Goal: Navigation & Orientation: Understand site structure

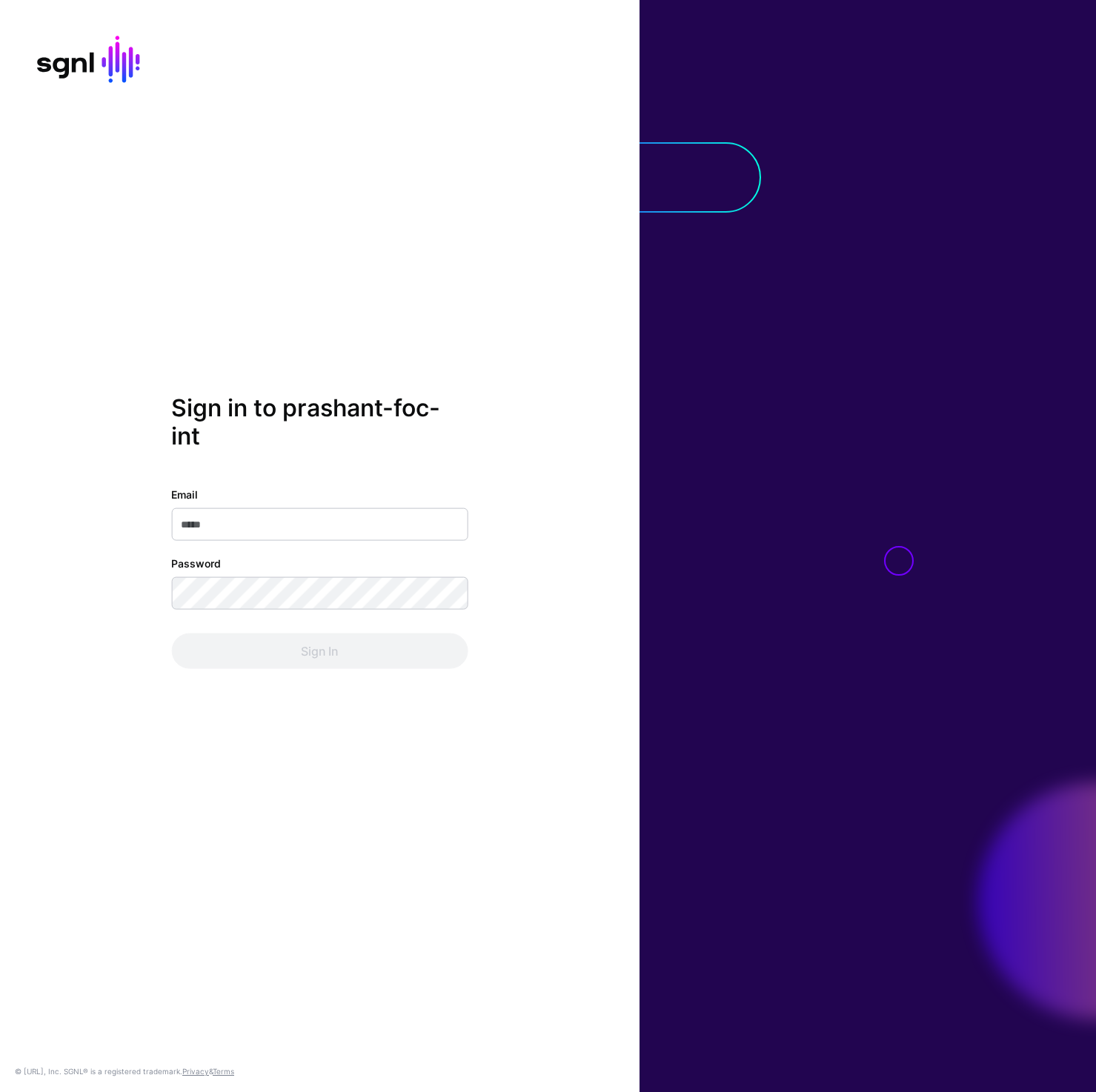
type input "**********"
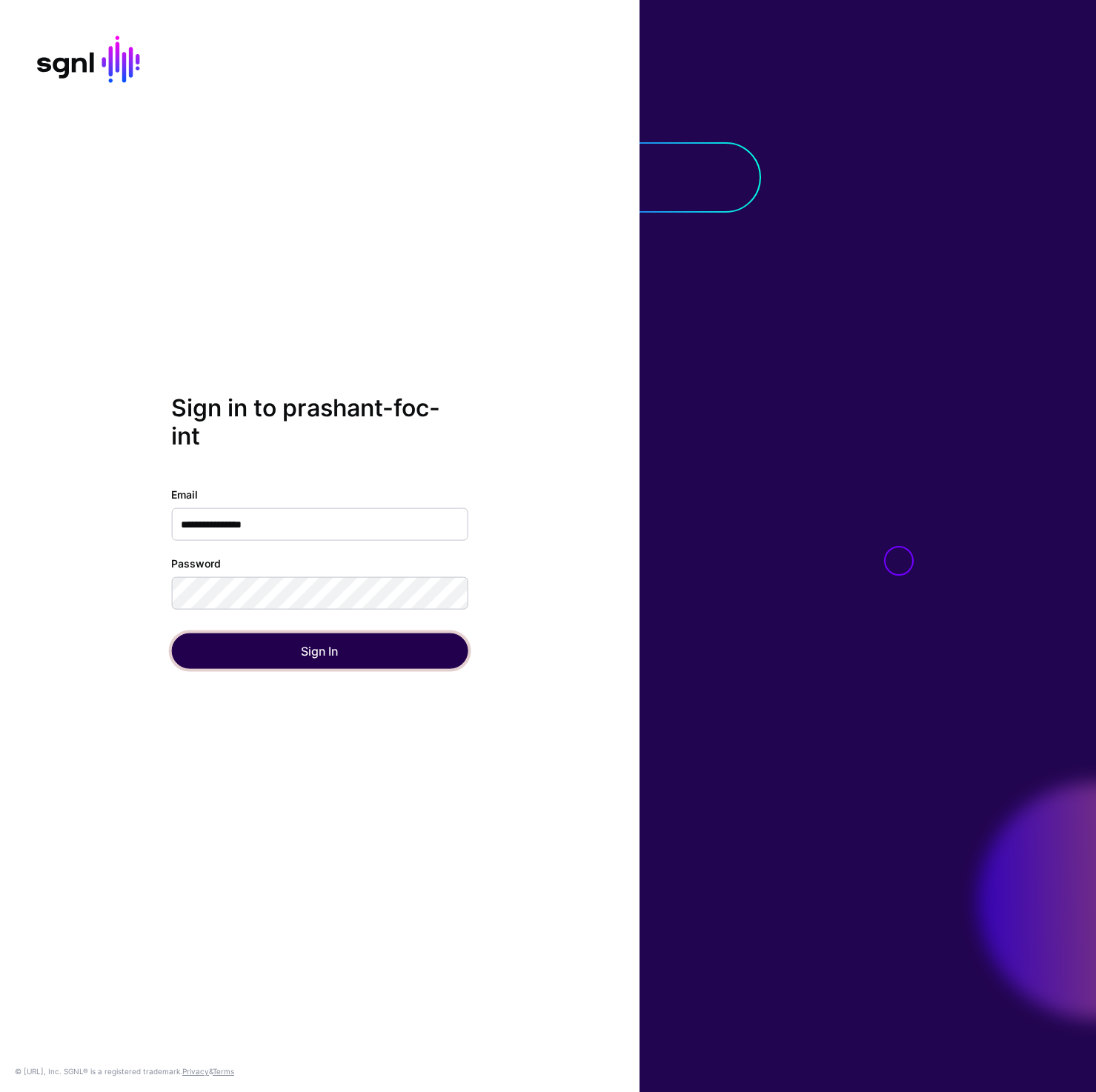
click at [315, 647] on button "Sign In" at bounding box center [319, 650] width 297 height 35
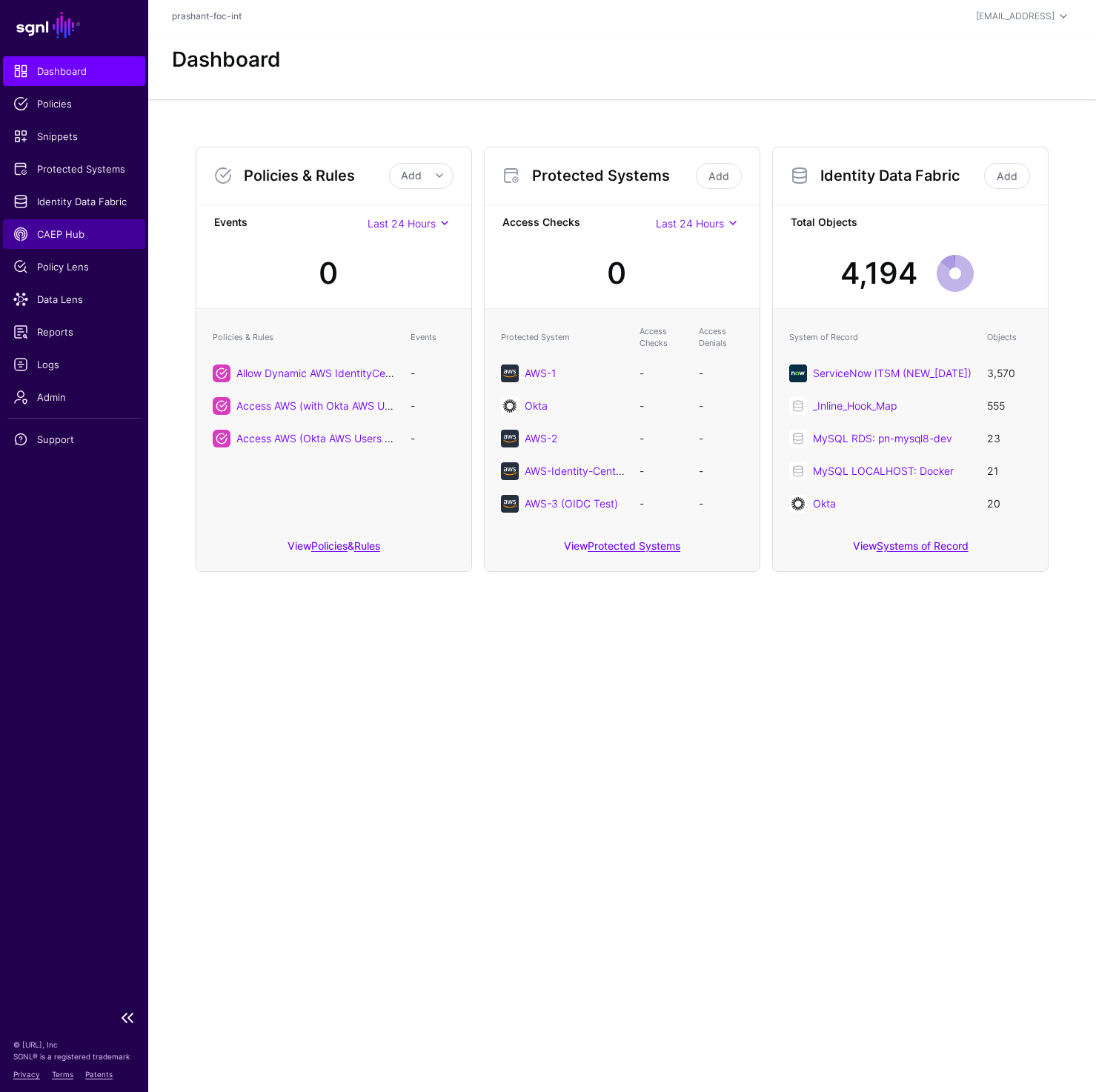
click at [85, 223] on link "CAEP Hub" at bounding box center [74, 234] width 142 height 29
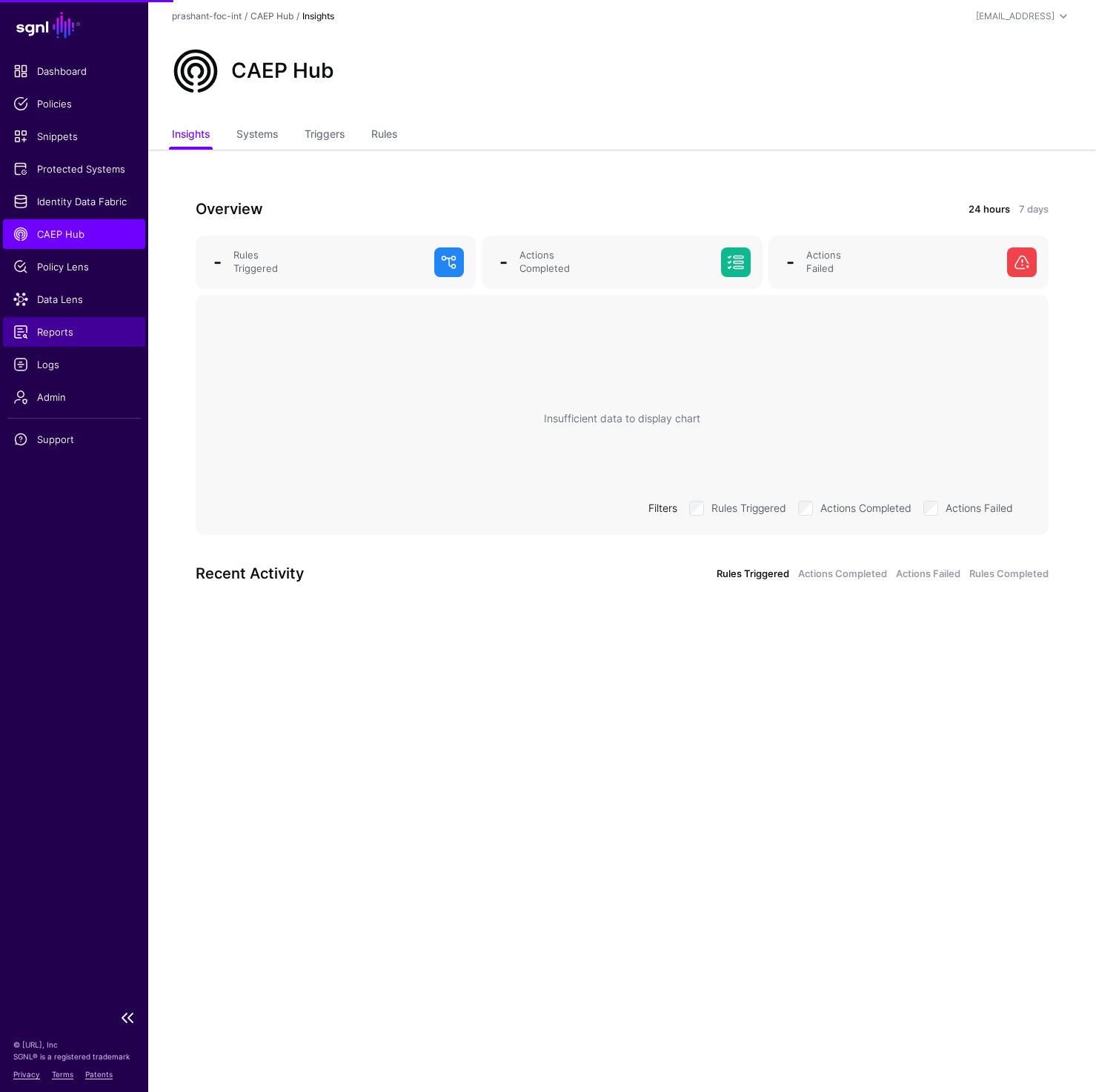
click at [68, 332] on span "Reports" at bounding box center [74, 331] width 121 height 15
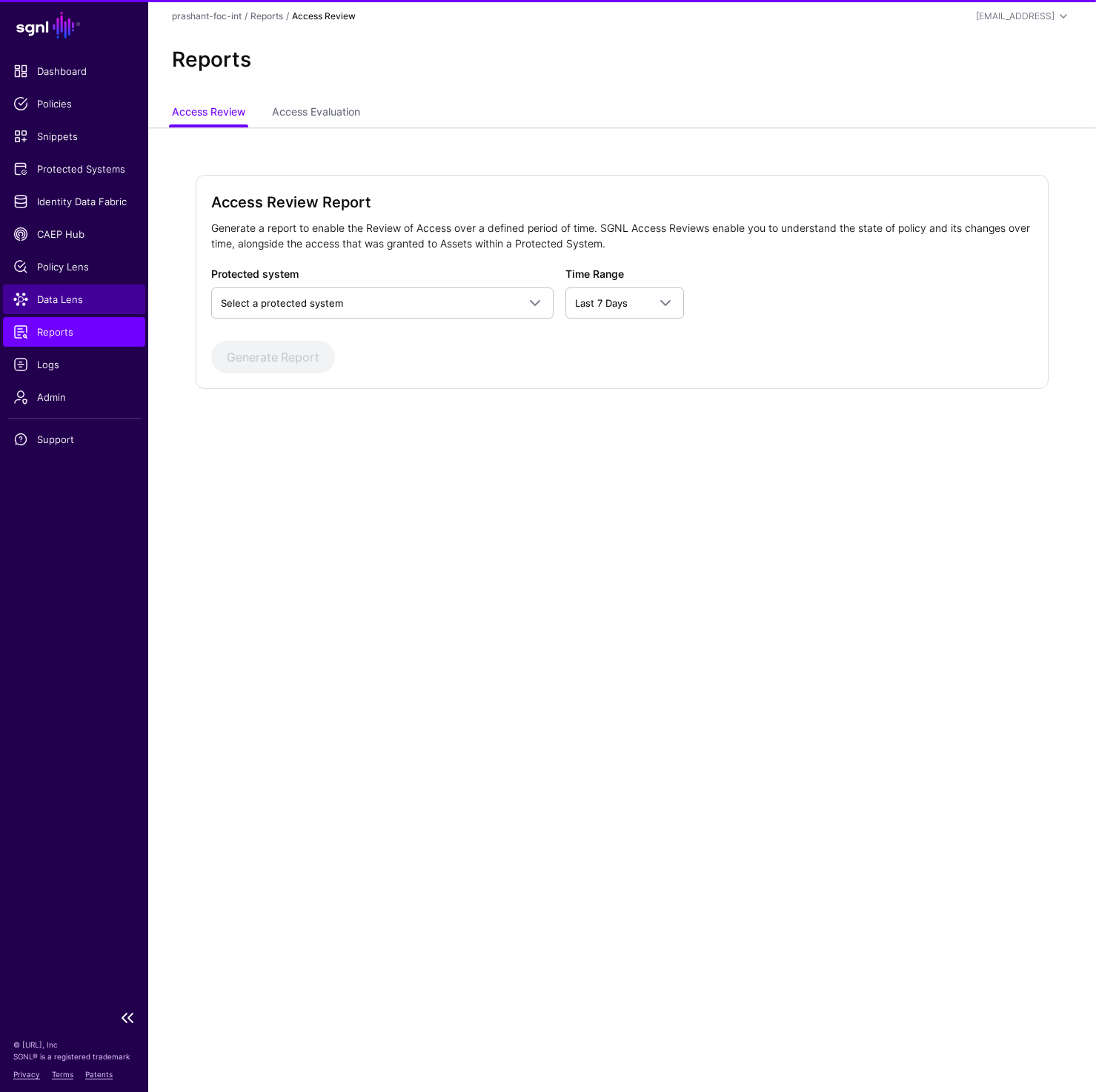
click at [68, 302] on span "Data Lens" at bounding box center [74, 299] width 121 height 15
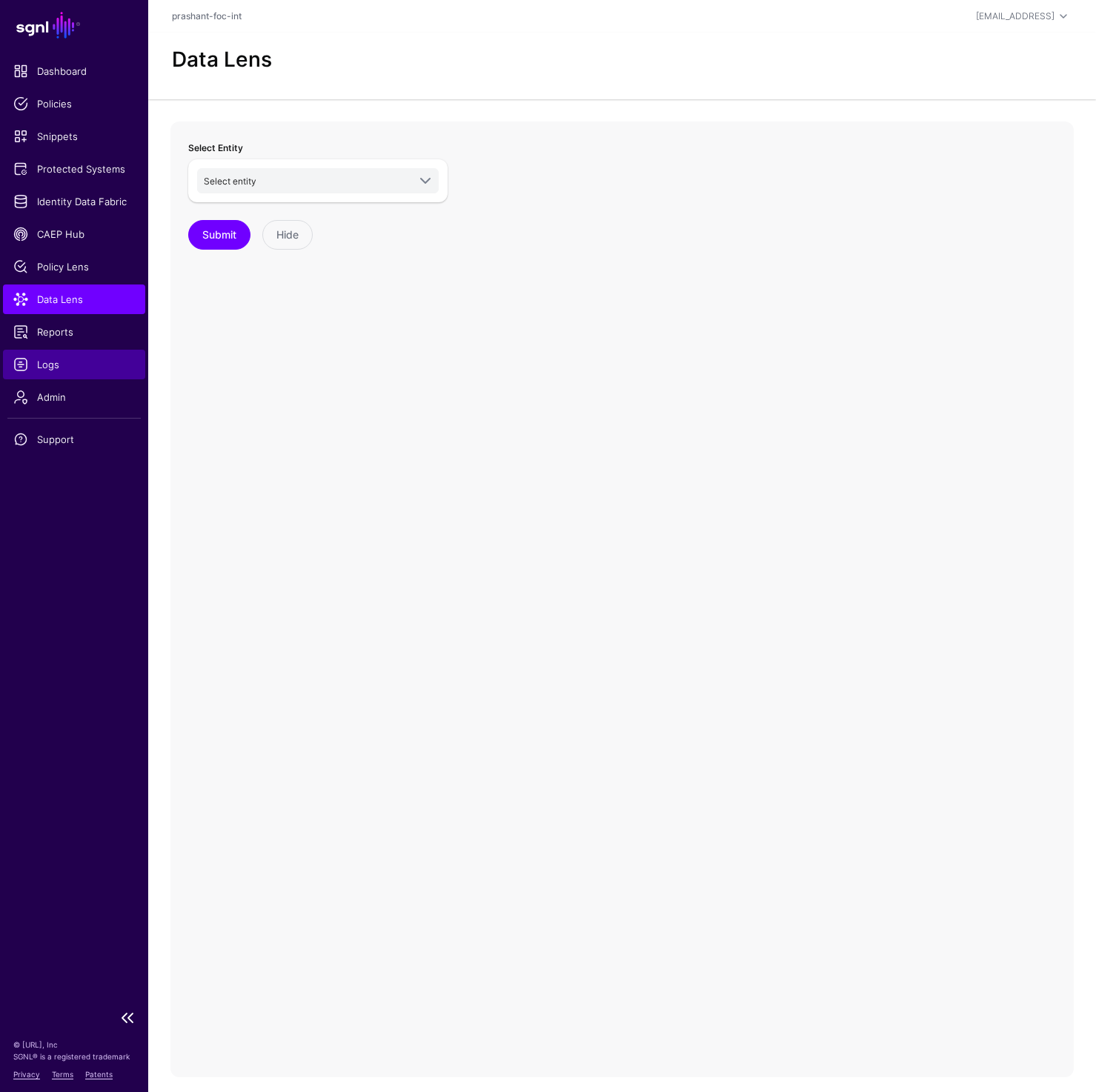
click at [54, 362] on span "Logs" at bounding box center [74, 364] width 121 height 15
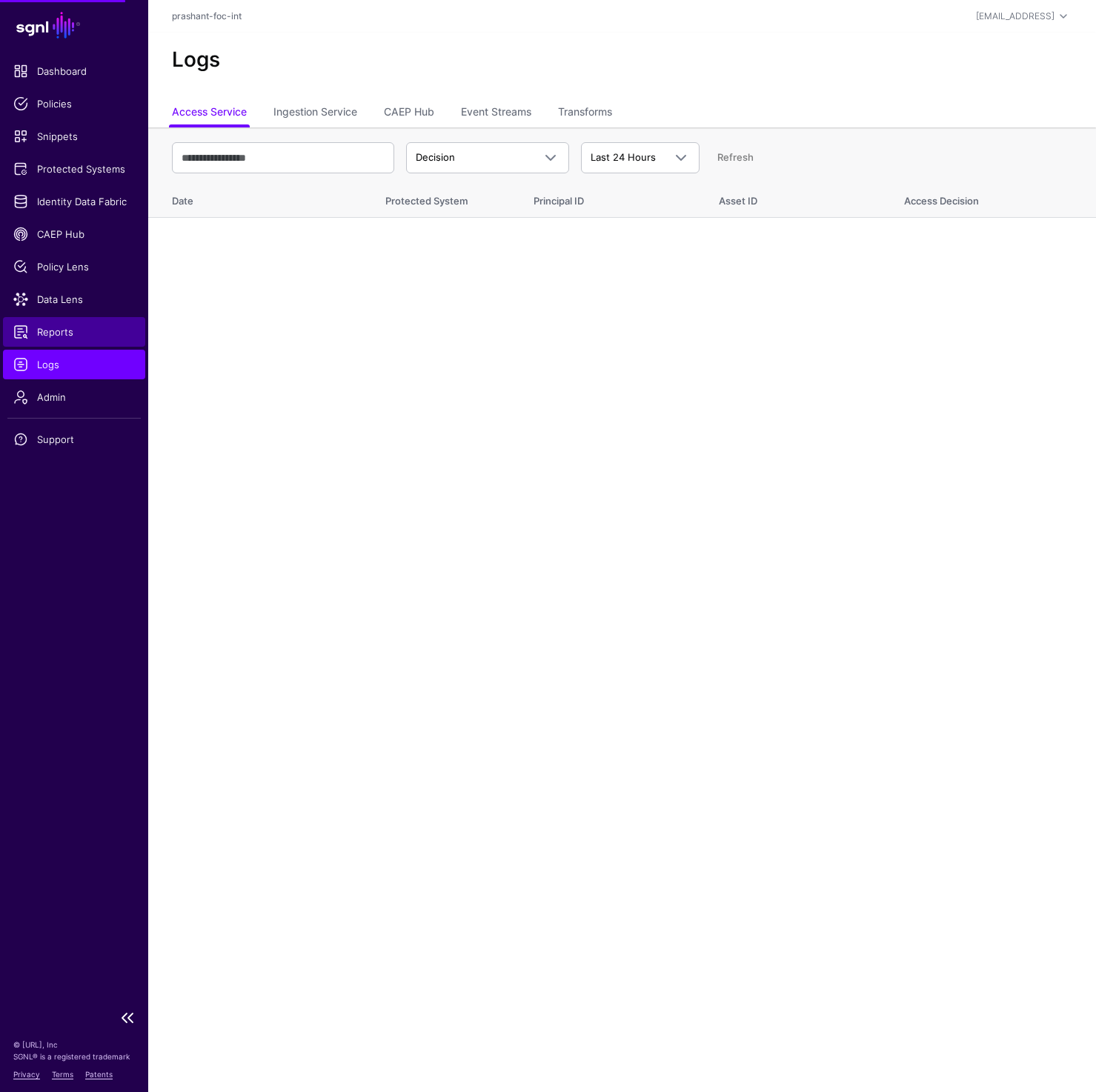
click at [54, 326] on span "Reports" at bounding box center [74, 331] width 121 height 15
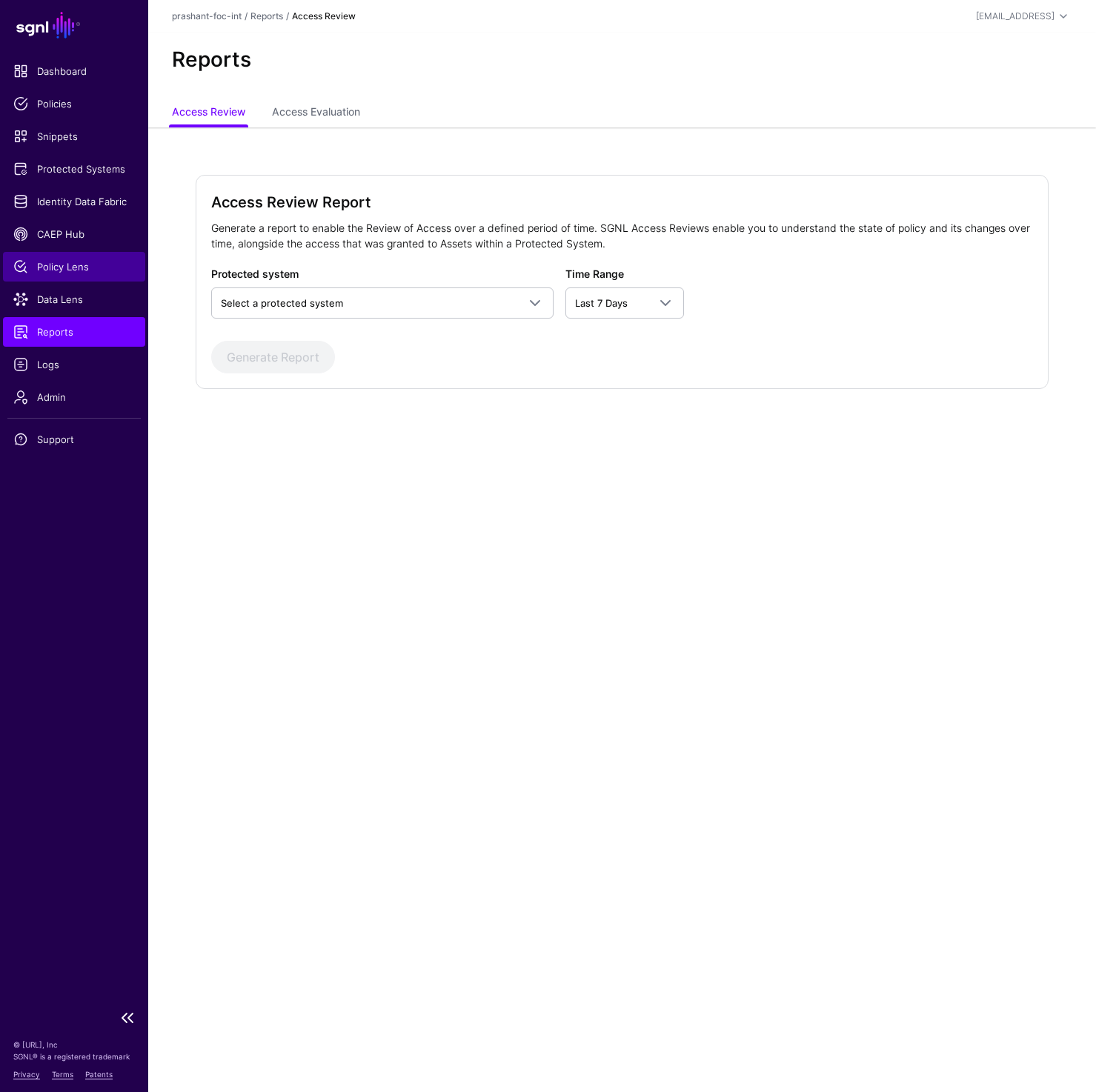
click at [67, 259] on link "Policy Lens" at bounding box center [74, 267] width 142 height 29
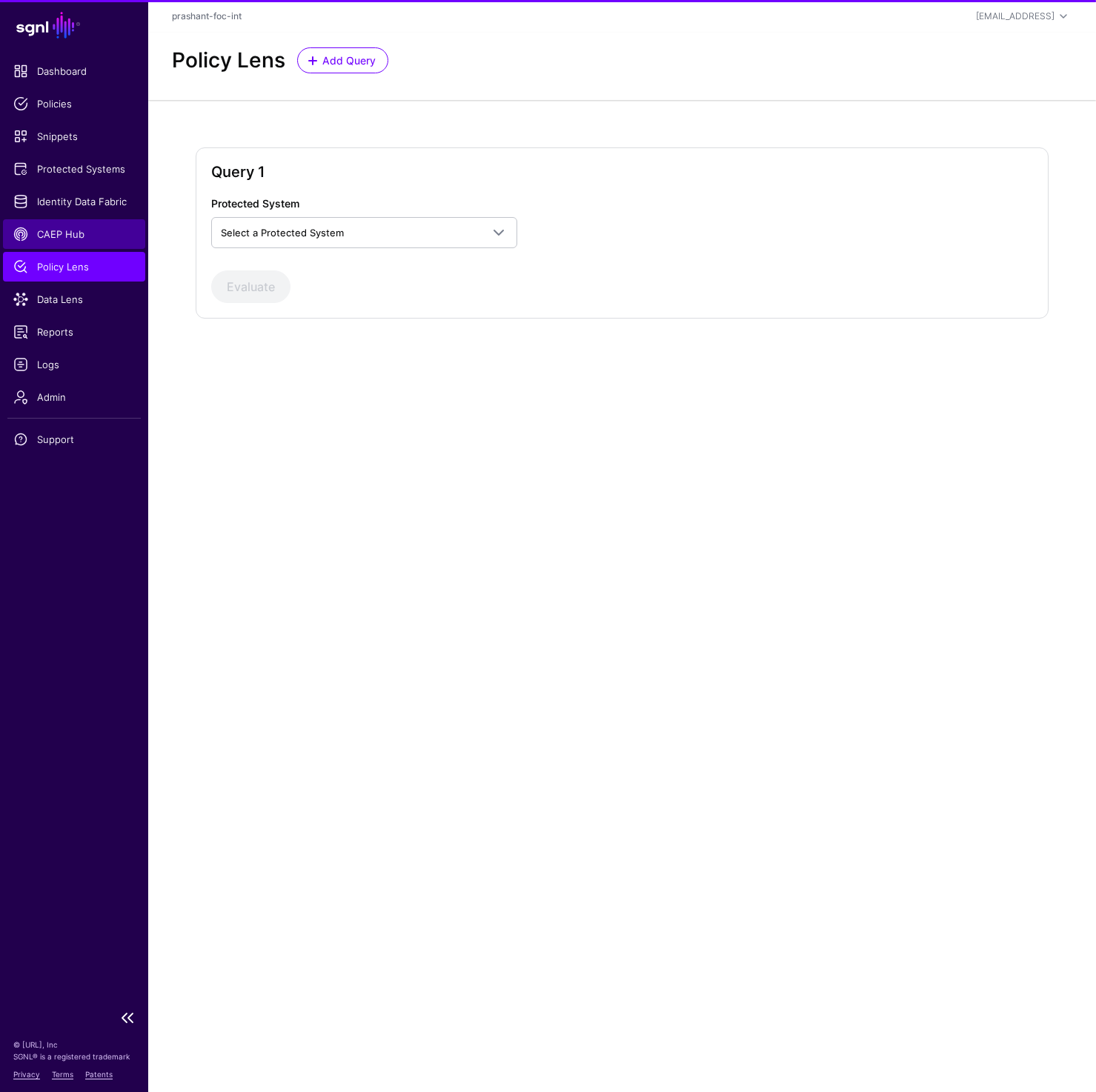
click at [67, 234] on span "CAEP Hub" at bounding box center [74, 234] width 121 height 15
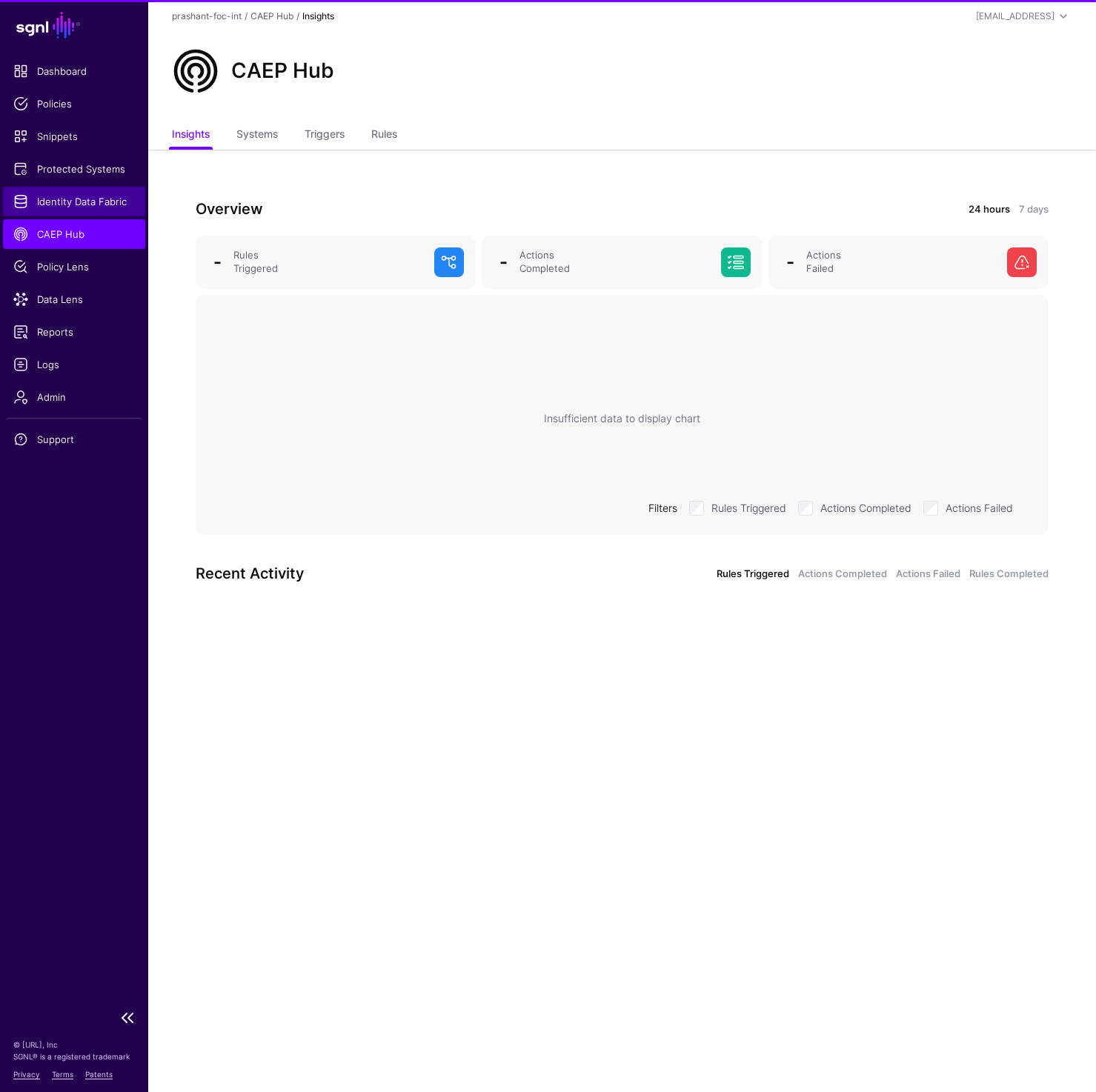
click at [69, 200] on span "Identity Data Fabric" at bounding box center [74, 201] width 121 height 15
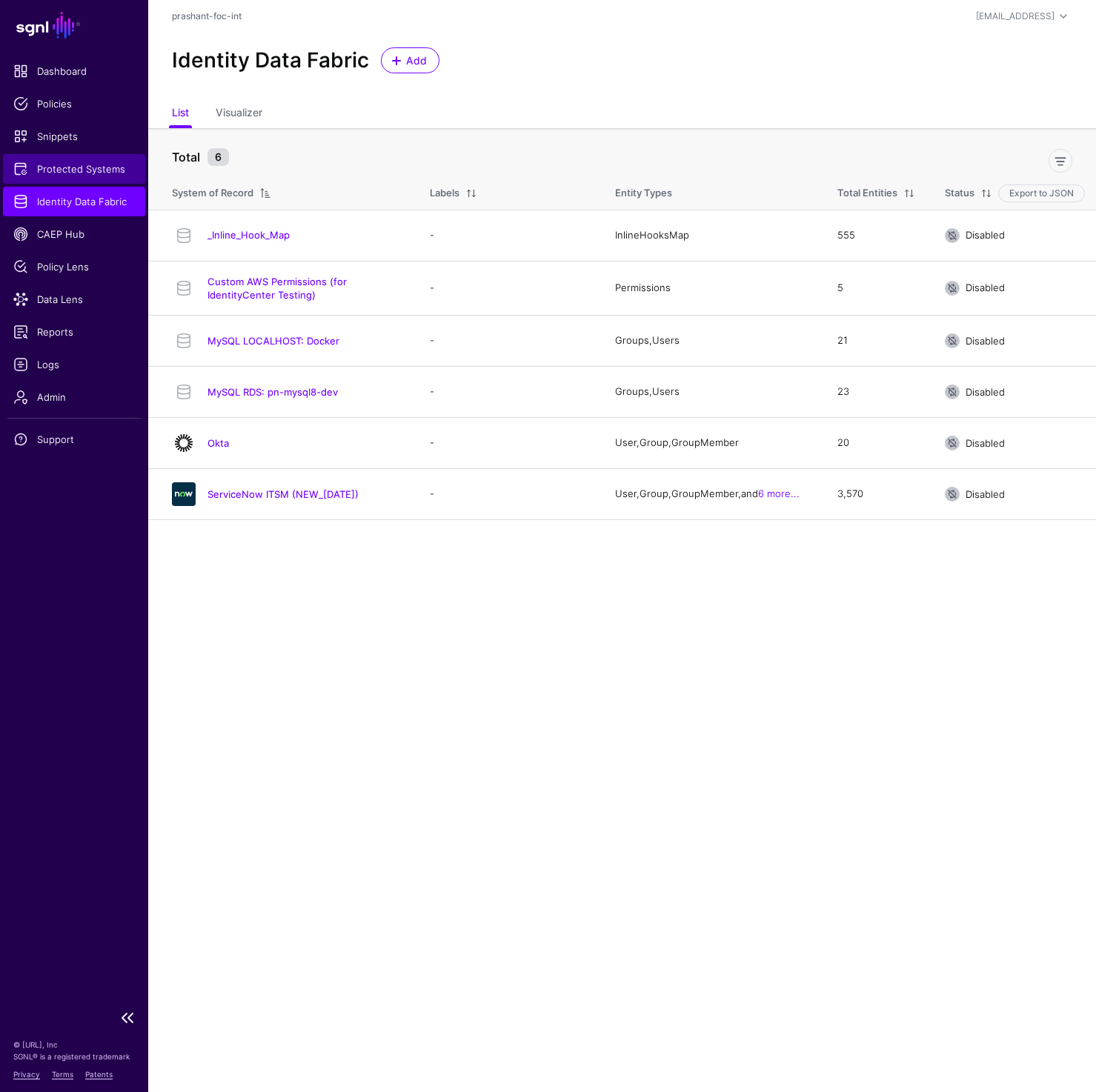
click at [69, 168] on span "Protected Systems" at bounding box center [74, 169] width 121 height 15
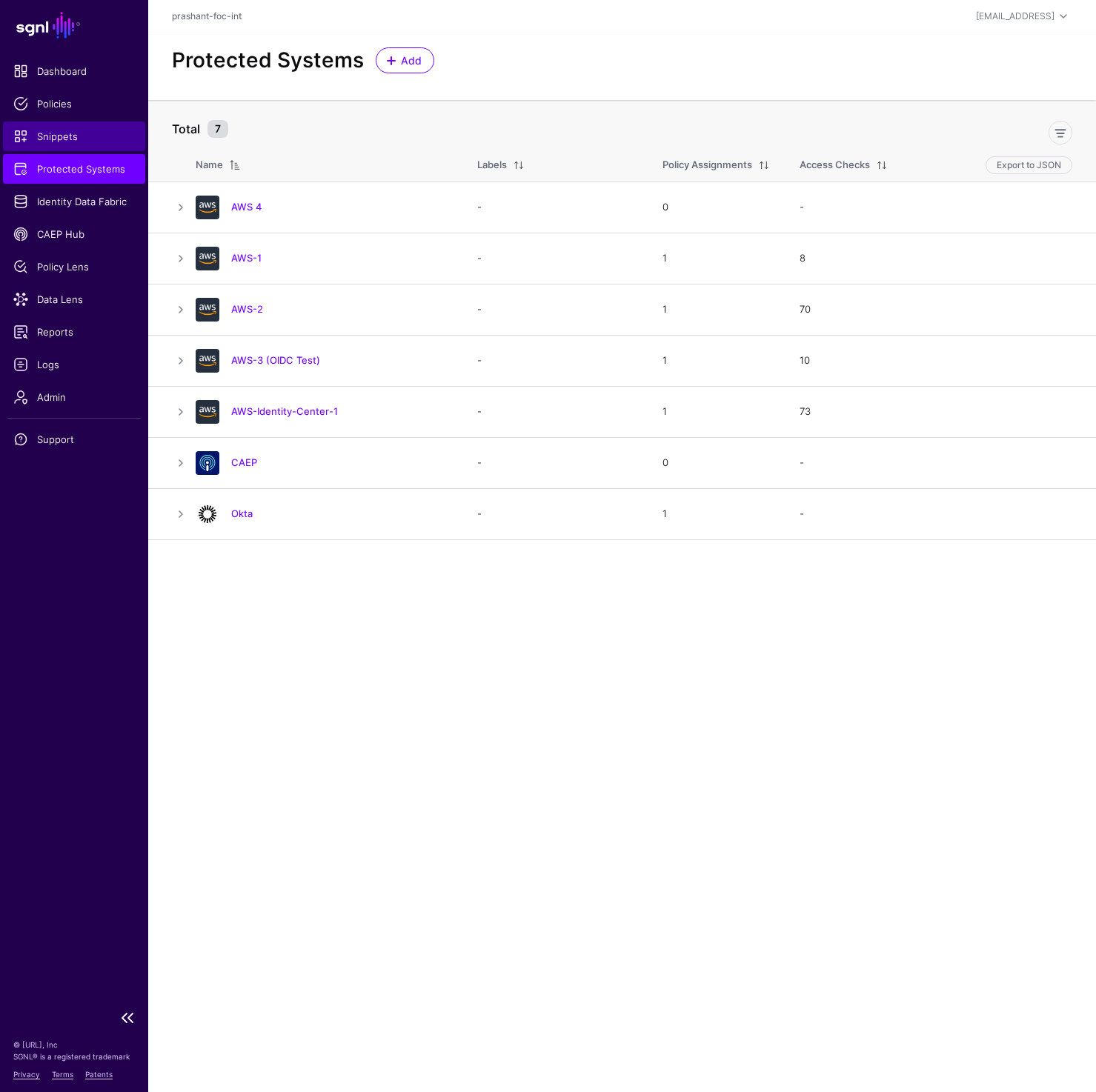
click at [60, 131] on span "Snippets" at bounding box center [74, 136] width 121 height 15
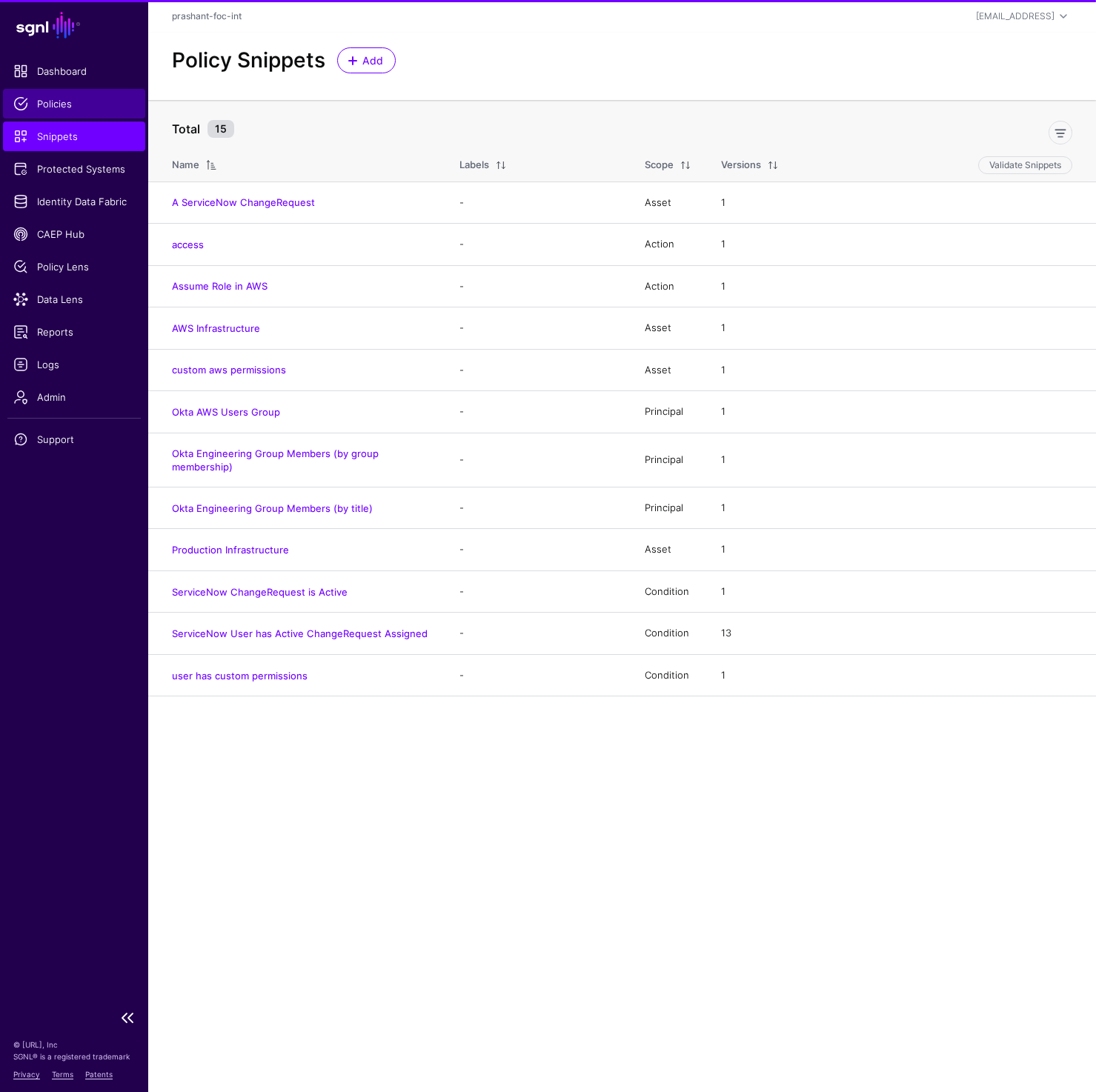
click at [54, 101] on span "Policies" at bounding box center [74, 103] width 121 height 15
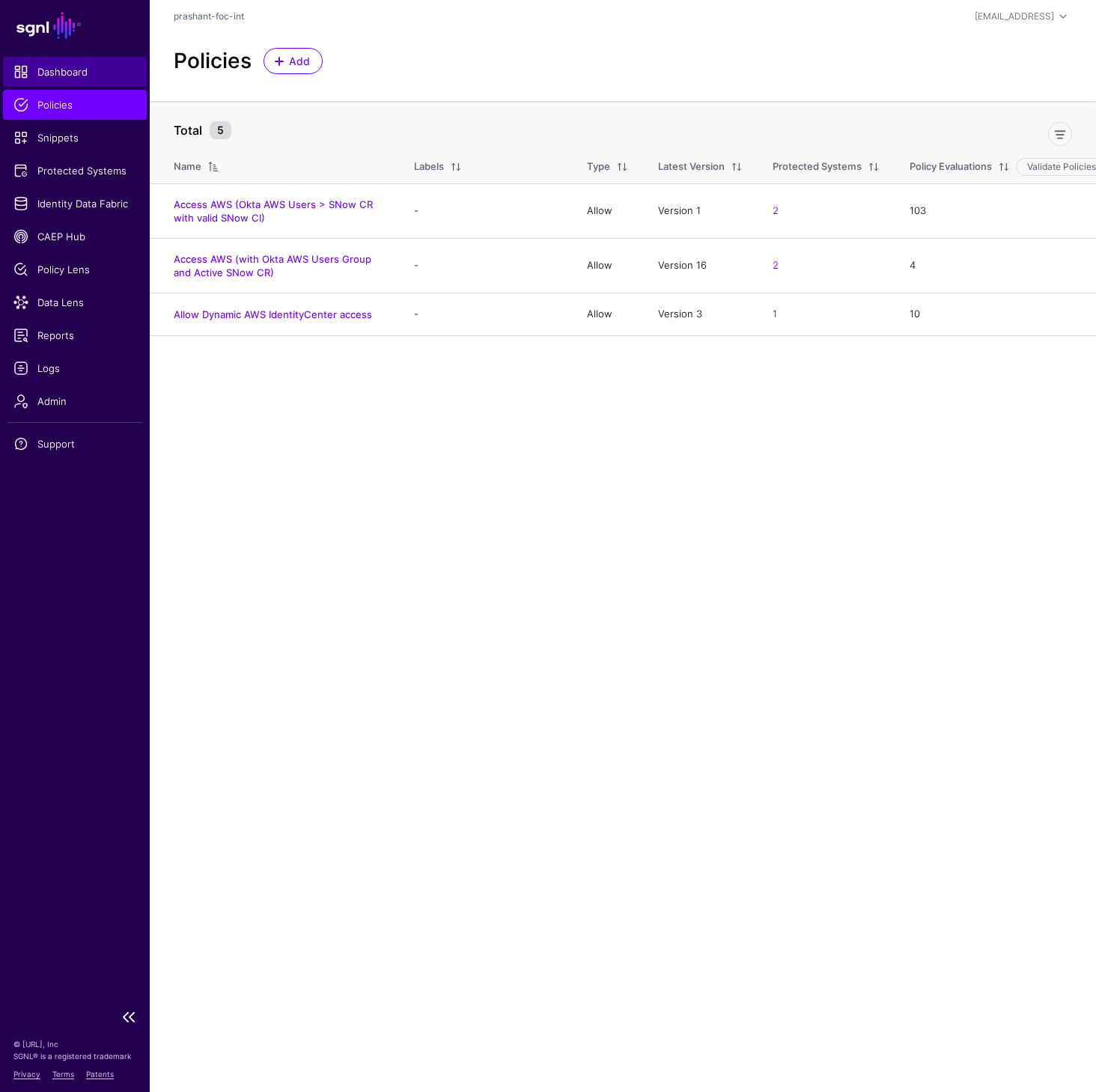
click at [55, 70] on span "Dashboard" at bounding box center [74, 72] width 122 height 15
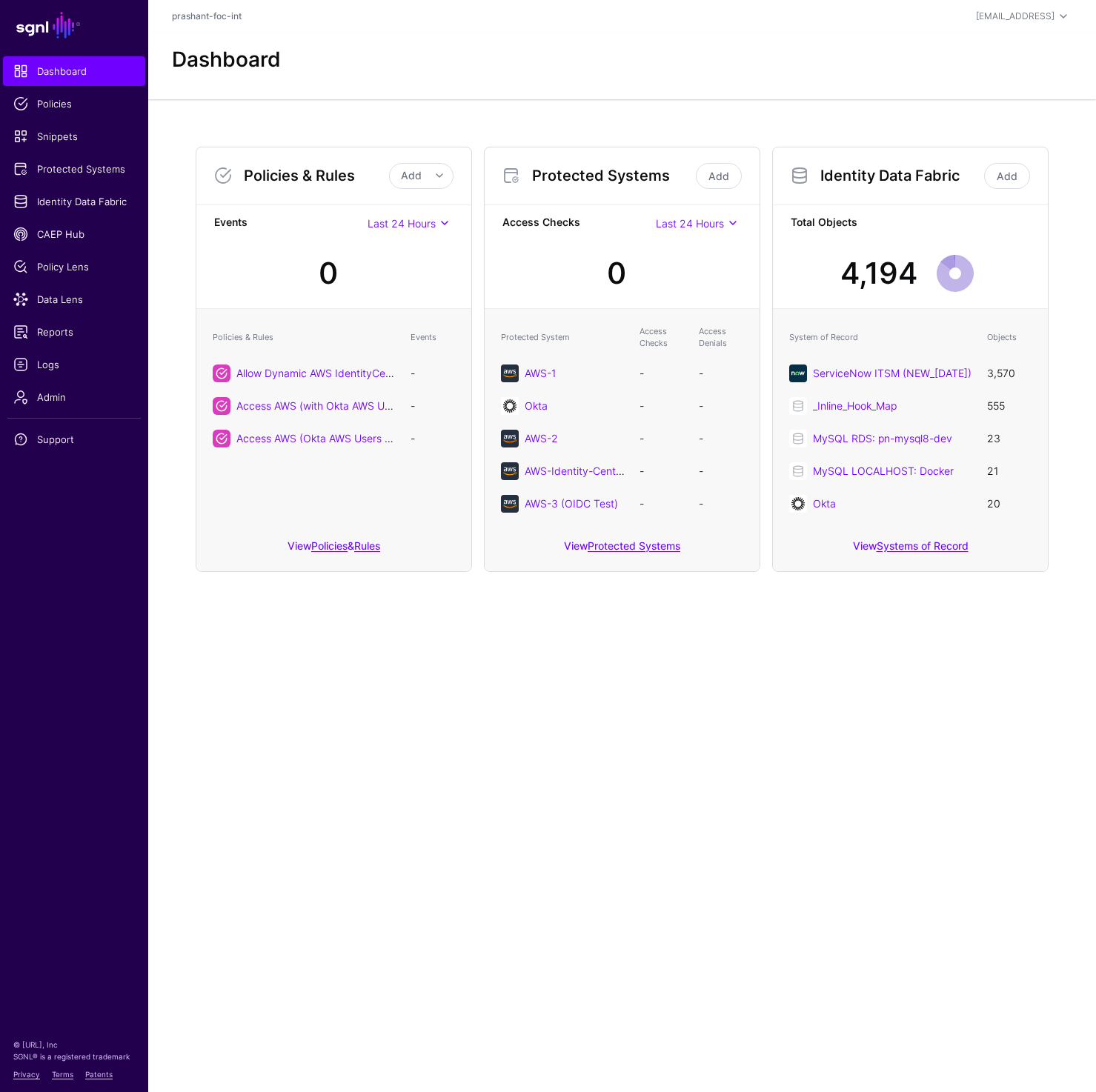
click at [787, 835] on main "SGNL Dashboard Policies Snippets Protected Systems Identity Data Fabric CAEP Hu…" at bounding box center [548, 546] width 1096 height 1092
